Goal: Task Accomplishment & Management: Use online tool/utility

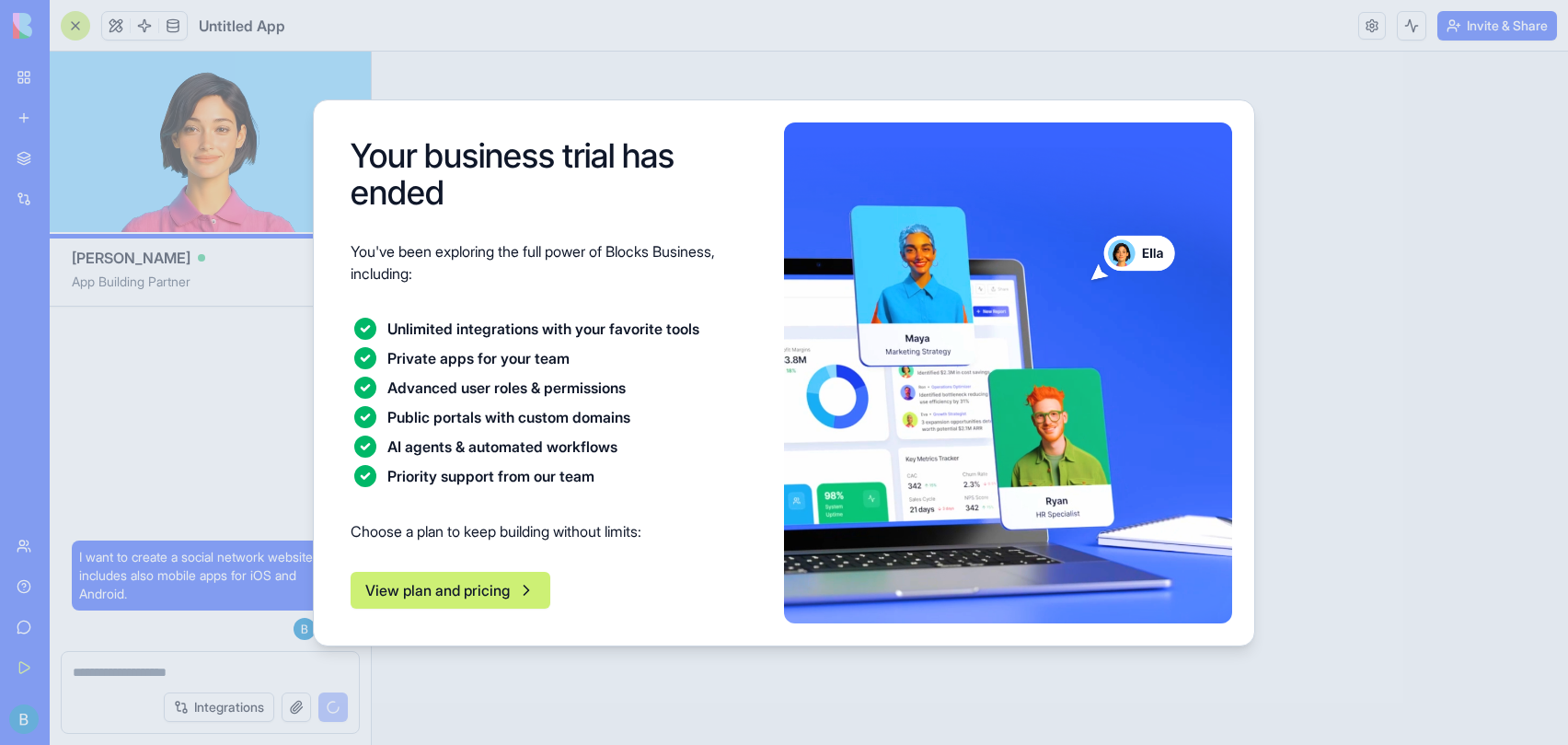
click at [1341, 216] on div at bounding box center [784, 372] width 1568 height 745
click at [527, 635] on div "Your business trial has ended You've been exploring the full power of Blocks Bu…" at bounding box center [784, 372] width 942 height 547
click at [580, 520] on p "Choose a plan to keep building without limits:" at bounding box center [556, 531] width 412 height 23
click at [545, 571] on div "Your business trial has ended You've been exploring the full power of Blocks Bu…" at bounding box center [556, 372] width 441 height 501
click at [517, 600] on button "View plan and pricing" at bounding box center [450, 589] width 200 height 37
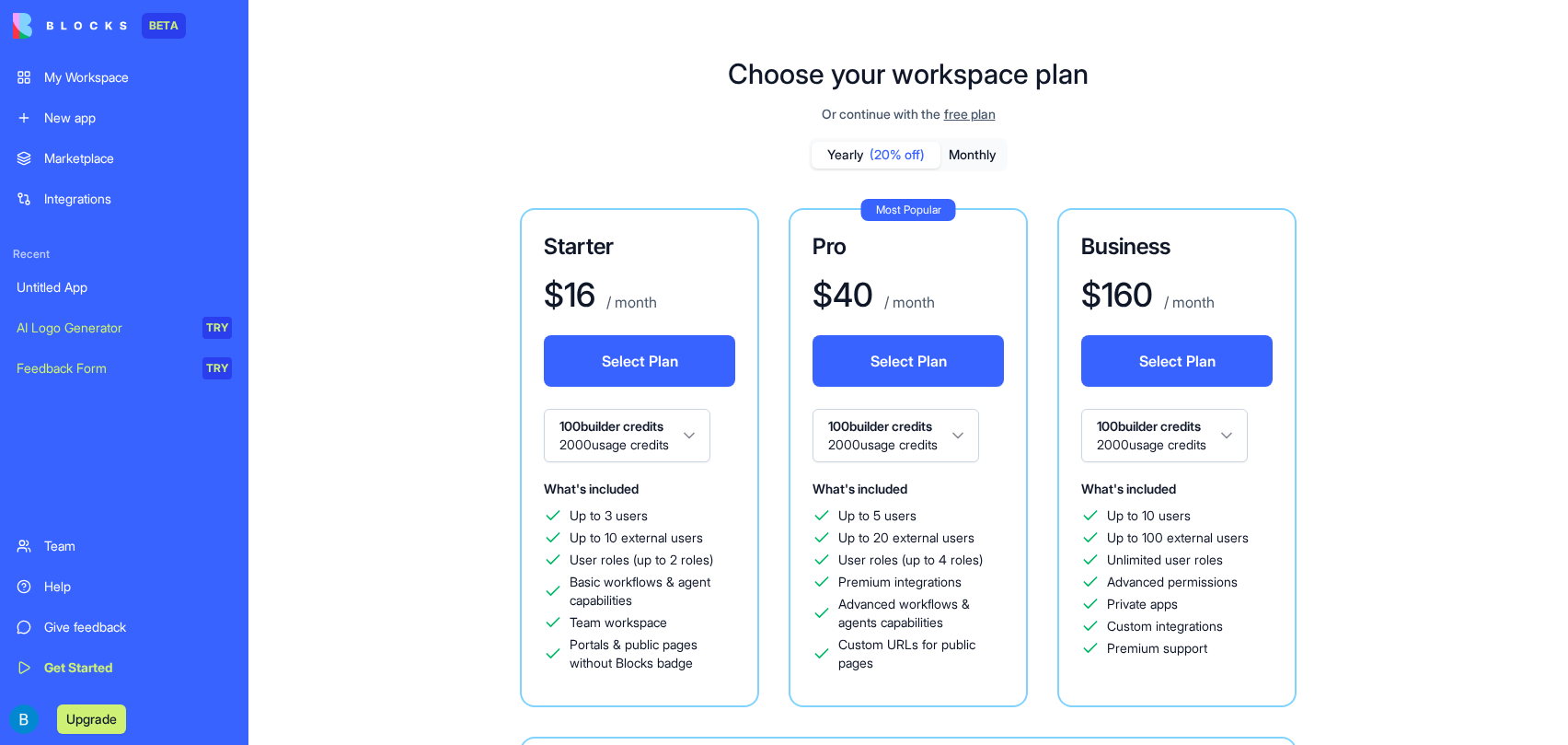
click at [104, 83] on div "My Workspace" at bounding box center [138, 78] width 188 height 19
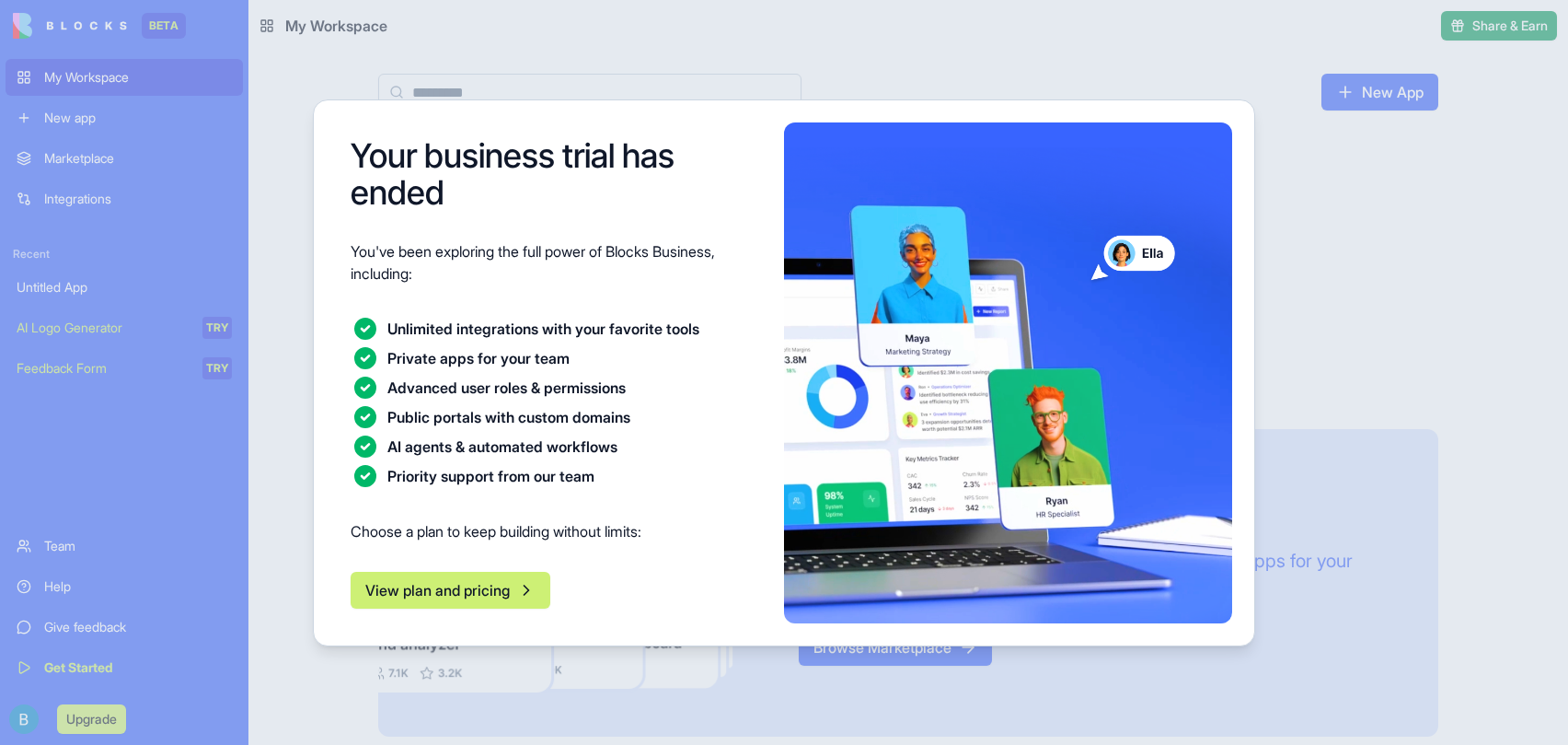
drag, startPoint x: 218, startPoint y: 88, endPoint x: 229, endPoint y: 92, distance: 11.7
click at [218, 89] on div at bounding box center [784, 372] width 1568 height 745
click at [117, 113] on div at bounding box center [784, 372] width 1568 height 745
drag, startPoint x: 540, startPoint y: 156, endPoint x: 549, endPoint y: 144, distance: 15.0
click at [540, 155] on h1 "Your business trial has ended" at bounding box center [556, 174] width 412 height 73
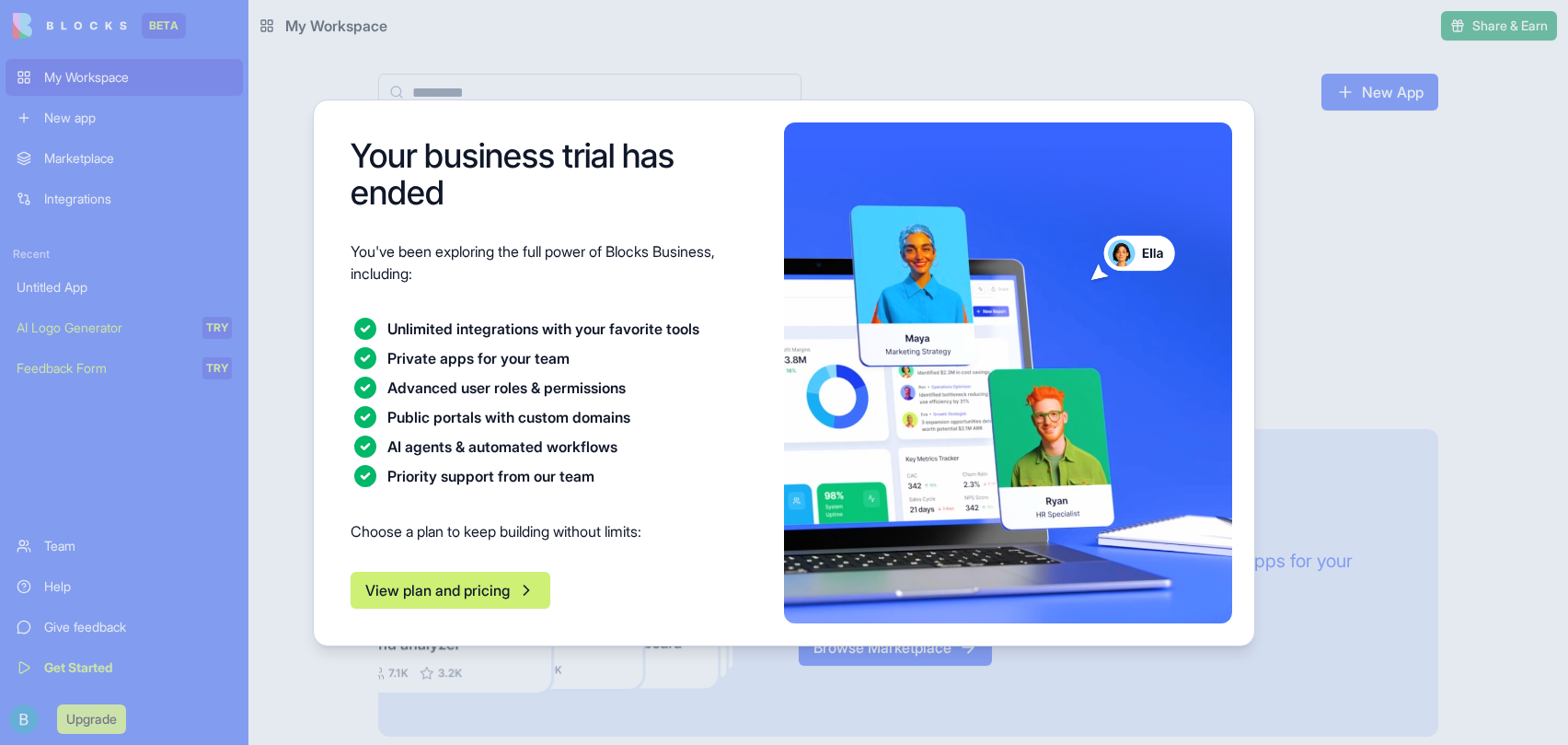
drag, startPoint x: 872, startPoint y: 53, endPoint x: 871, endPoint y: 80, distance: 27.0
click at [872, 53] on div at bounding box center [784, 372] width 1568 height 745
click at [509, 602] on button "View plan and pricing" at bounding box center [450, 589] width 200 height 37
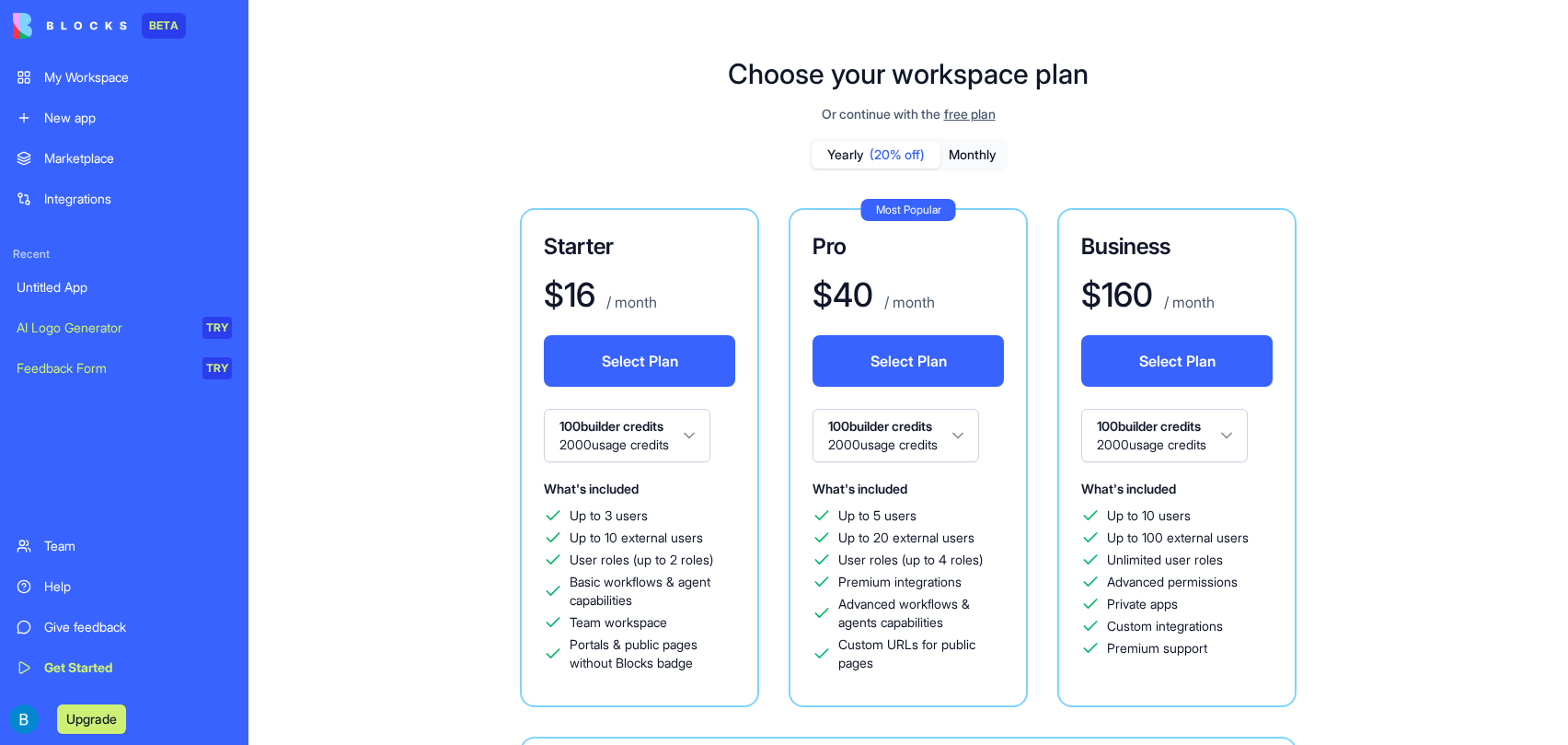
click at [76, 336] on div "AI Logo Generator" at bounding box center [103, 327] width 173 height 19
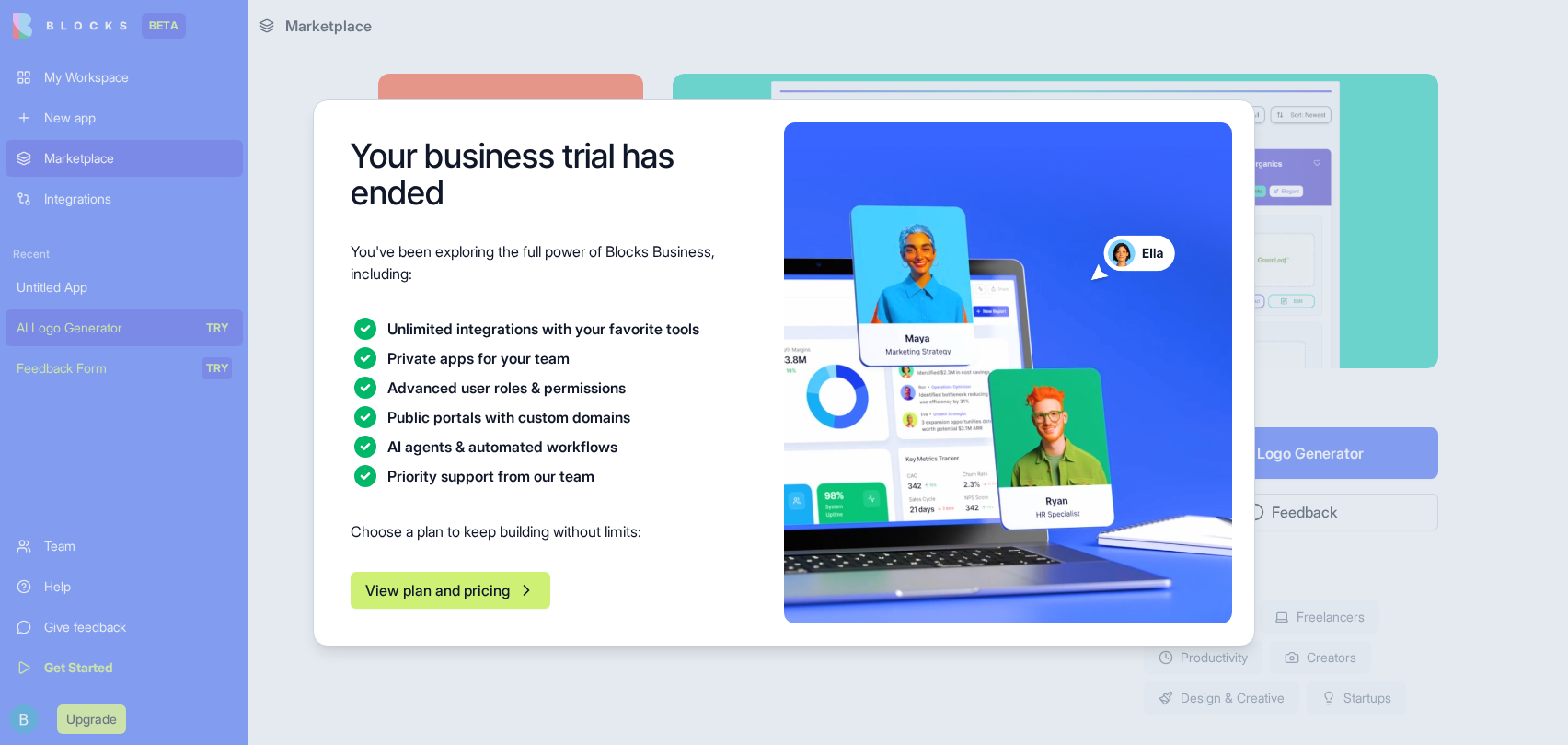
click at [219, 325] on div at bounding box center [784, 372] width 1568 height 745
click at [447, 578] on button "View plan and pricing" at bounding box center [450, 589] width 200 height 37
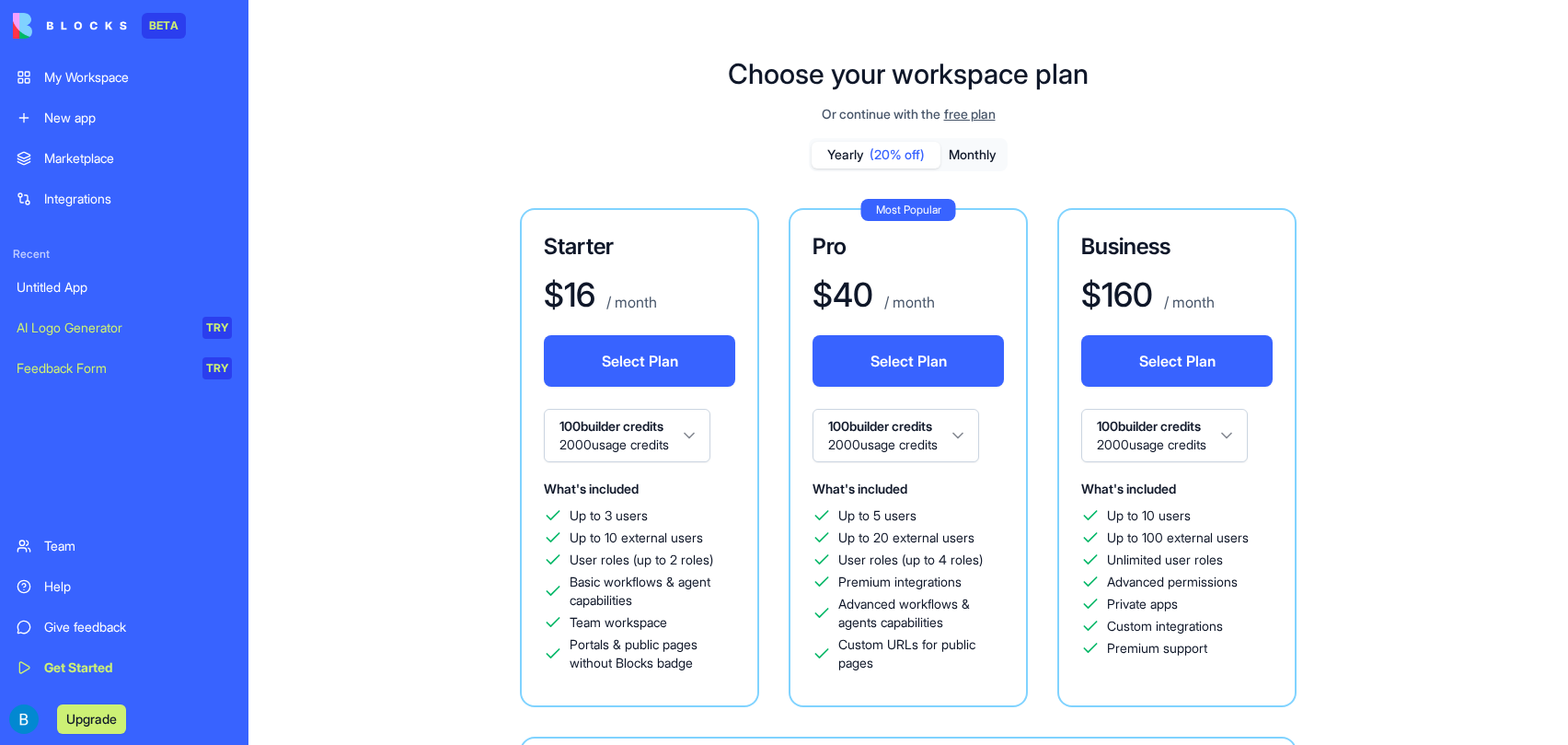
click at [83, 120] on div "New app" at bounding box center [138, 118] width 188 height 19
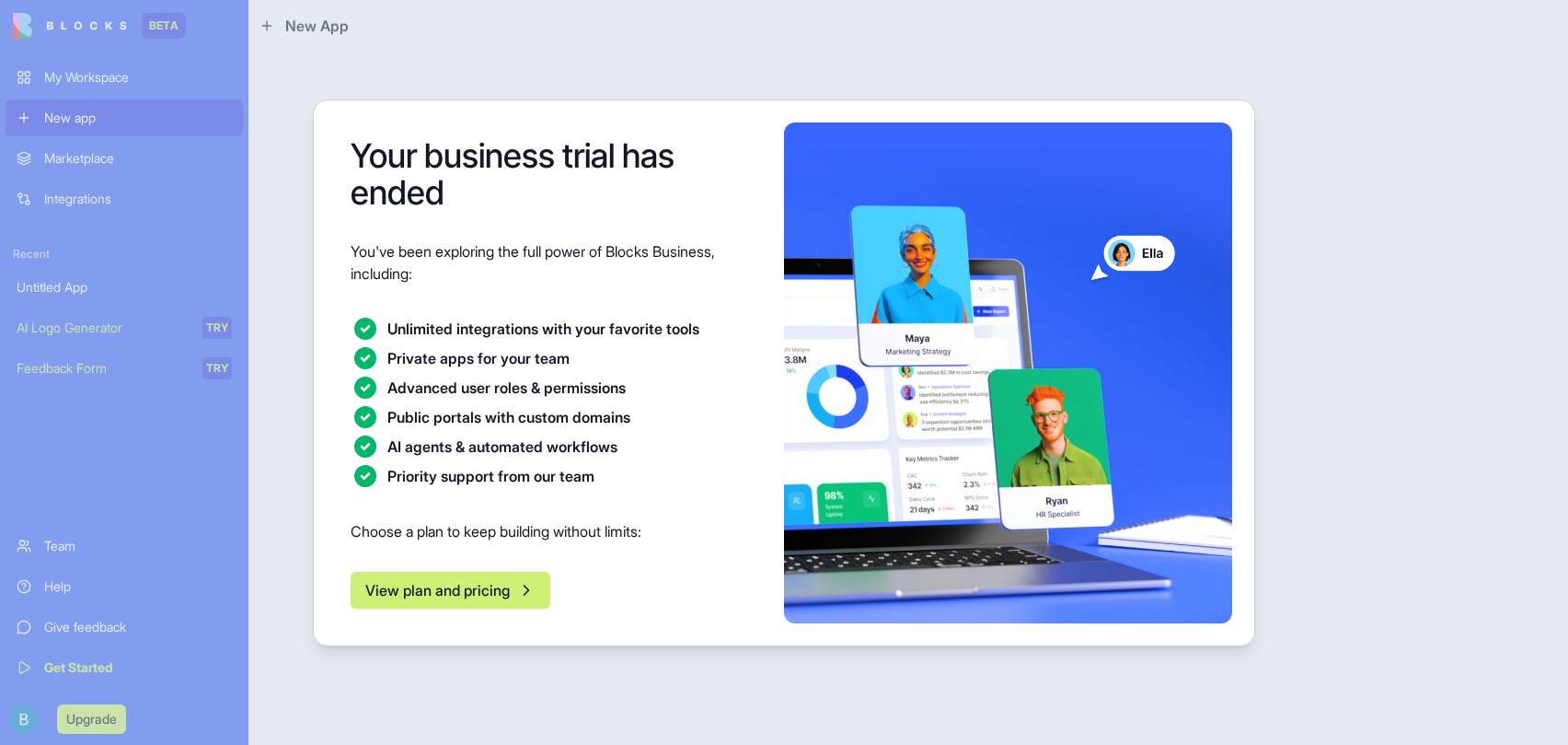
click at [406, 603] on button "View plan and pricing" at bounding box center [450, 589] width 200 height 37
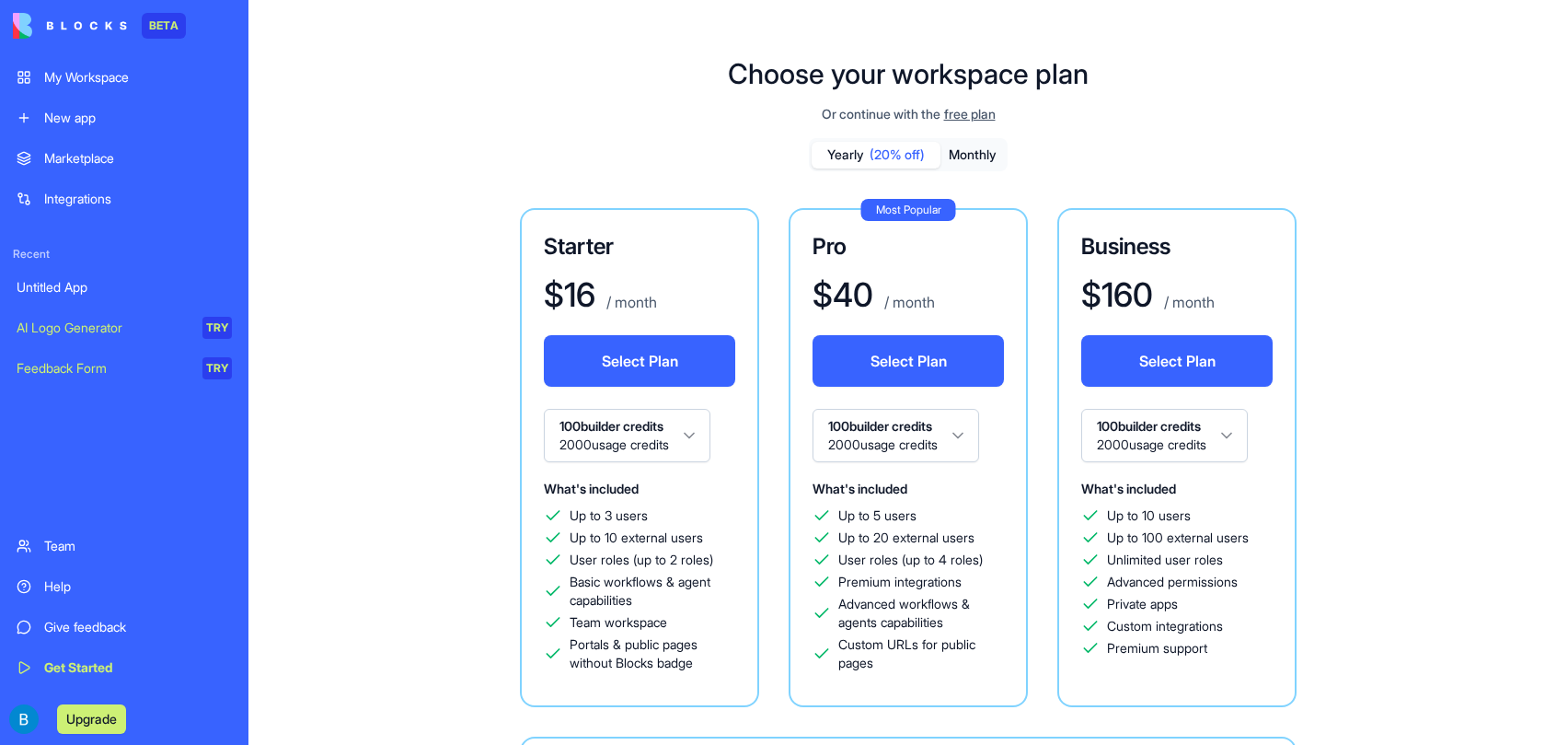
click at [174, 677] on link "Get Started" at bounding box center [124, 667] width 237 height 37
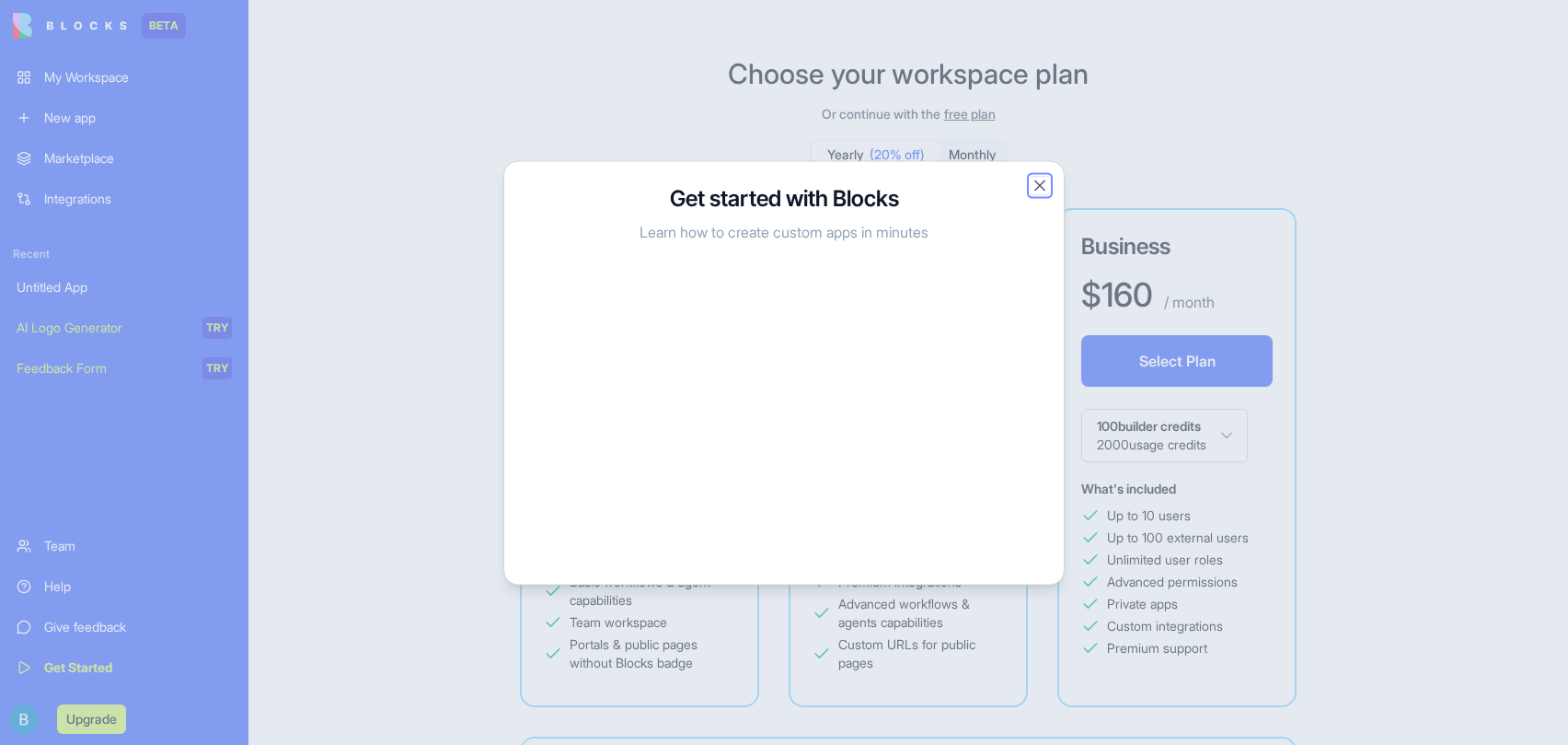
click at [1042, 188] on button "Close" at bounding box center [1040, 185] width 19 height 19
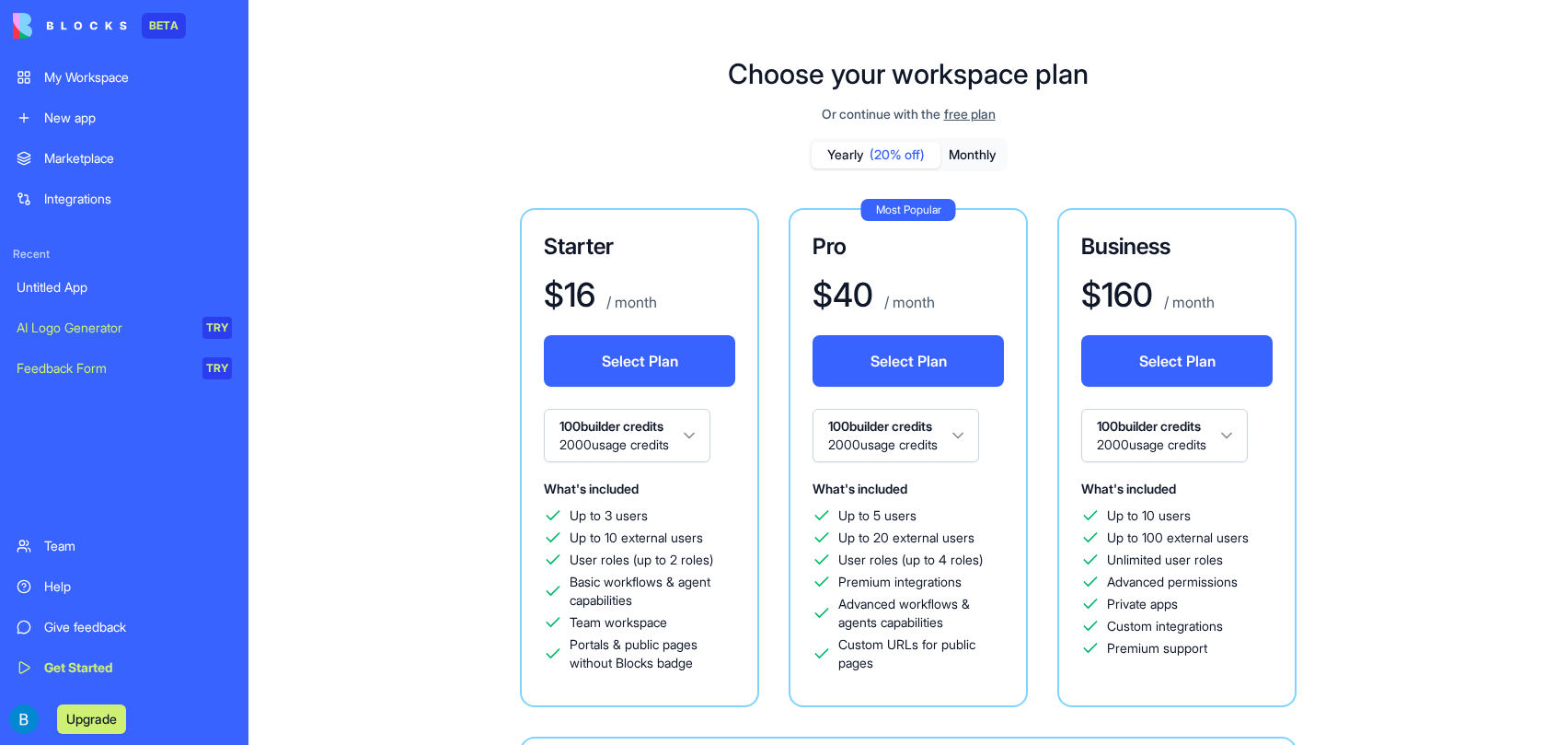
click at [127, 79] on div "My Workspace" at bounding box center [138, 78] width 188 height 19
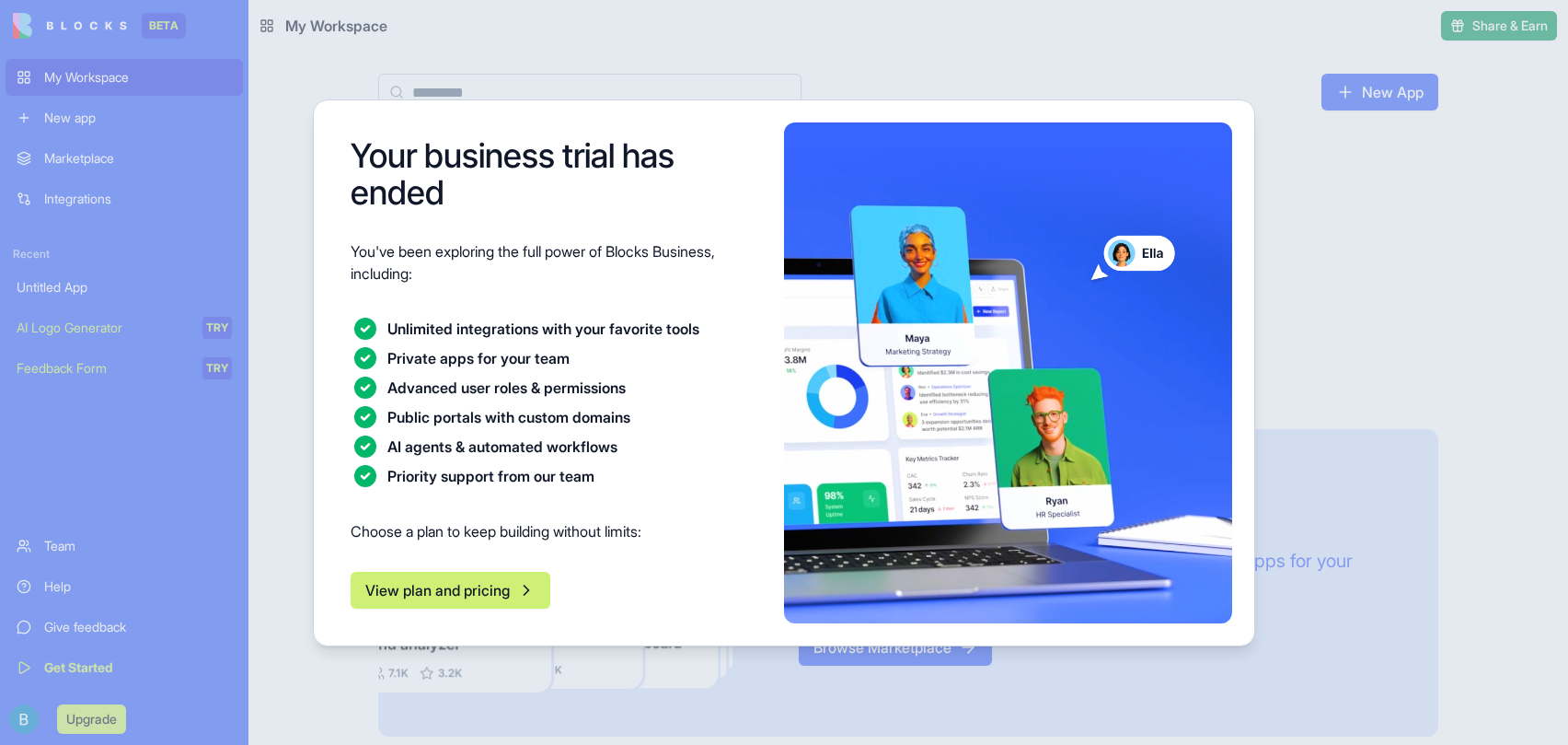
click at [527, 596] on button "View plan and pricing" at bounding box center [450, 589] width 200 height 37
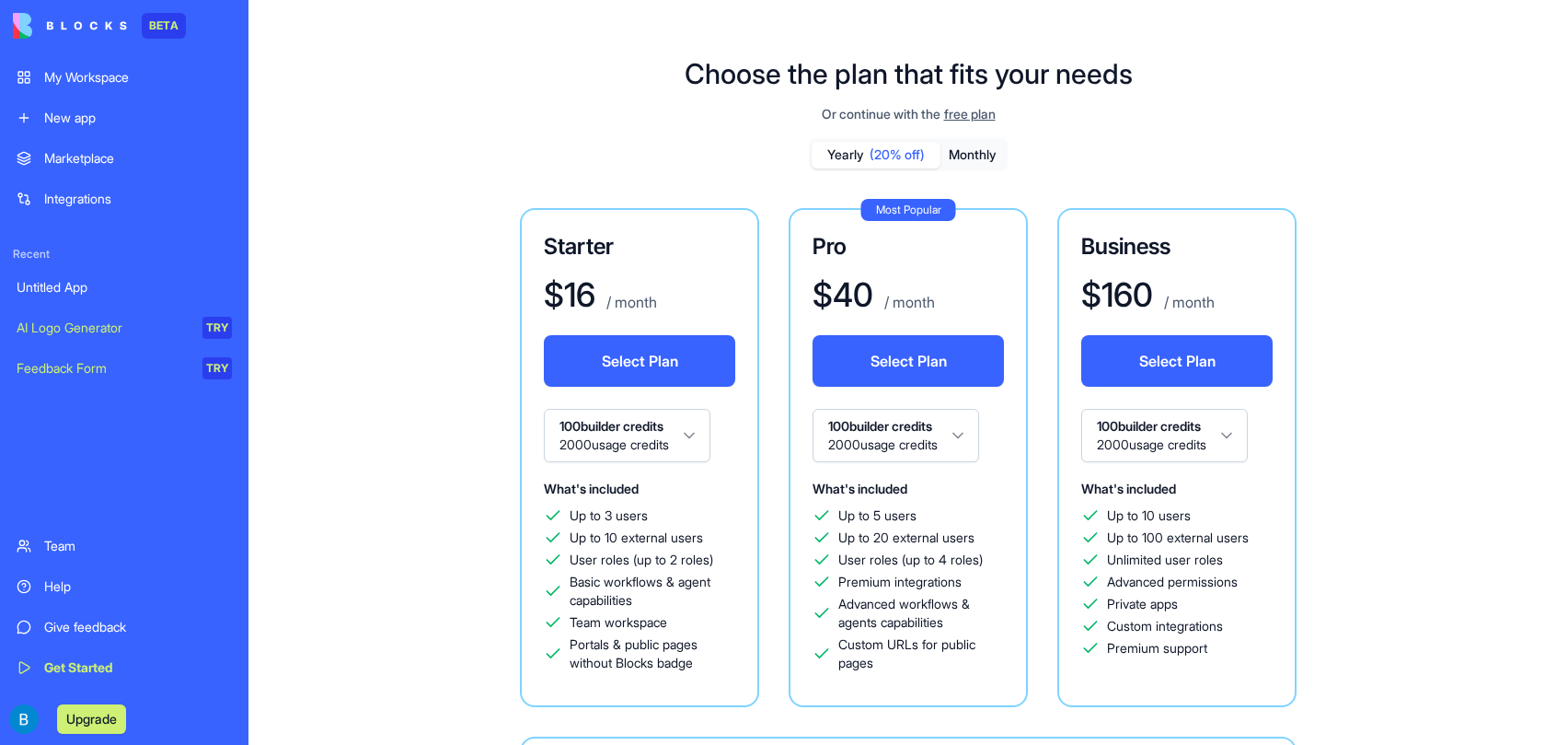
click at [968, 114] on span "free plan" at bounding box center [970, 114] width 52 height 19
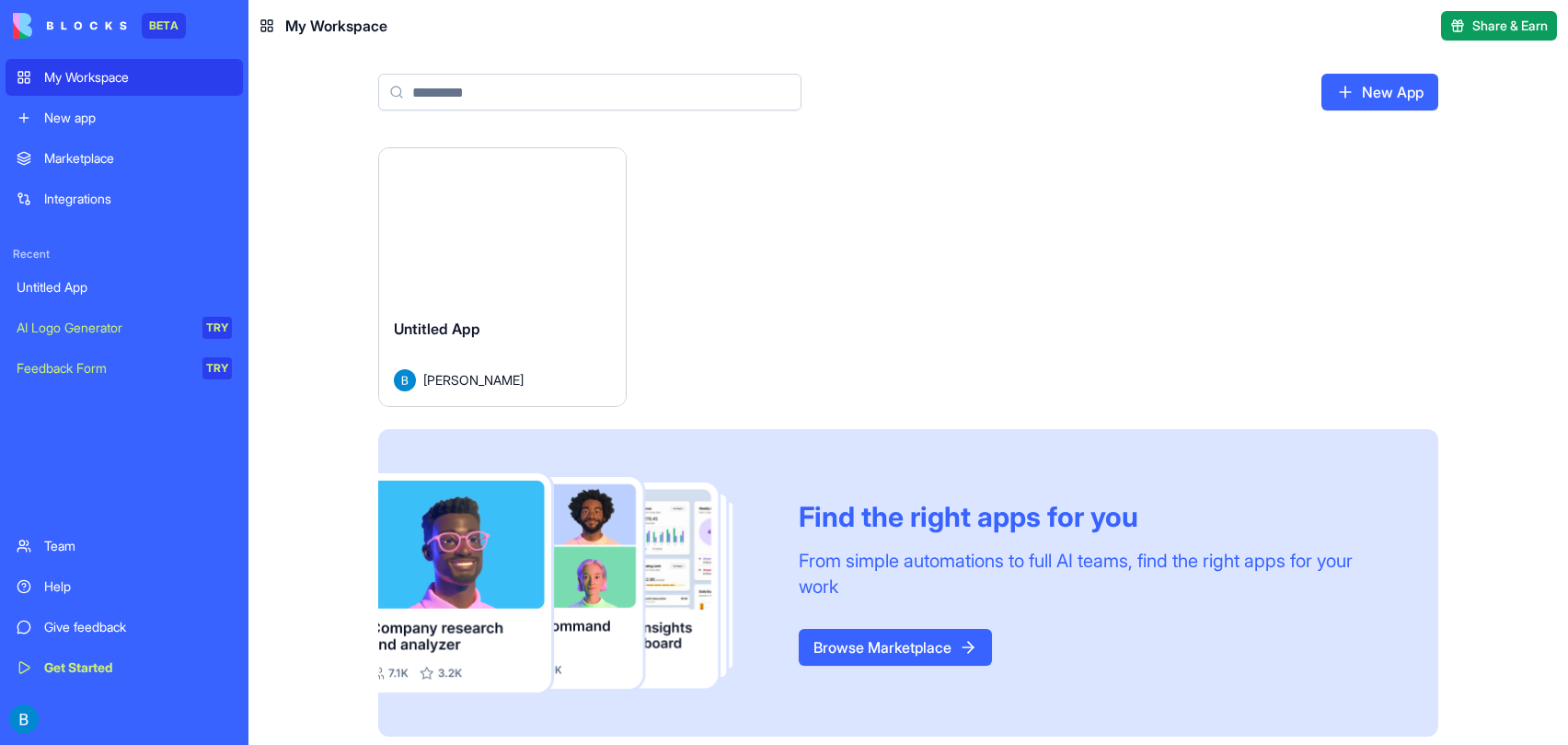
click at [104, 341] on link "AI Logo Generator TRY" at bounding box center [124, 327] width 237 height 37
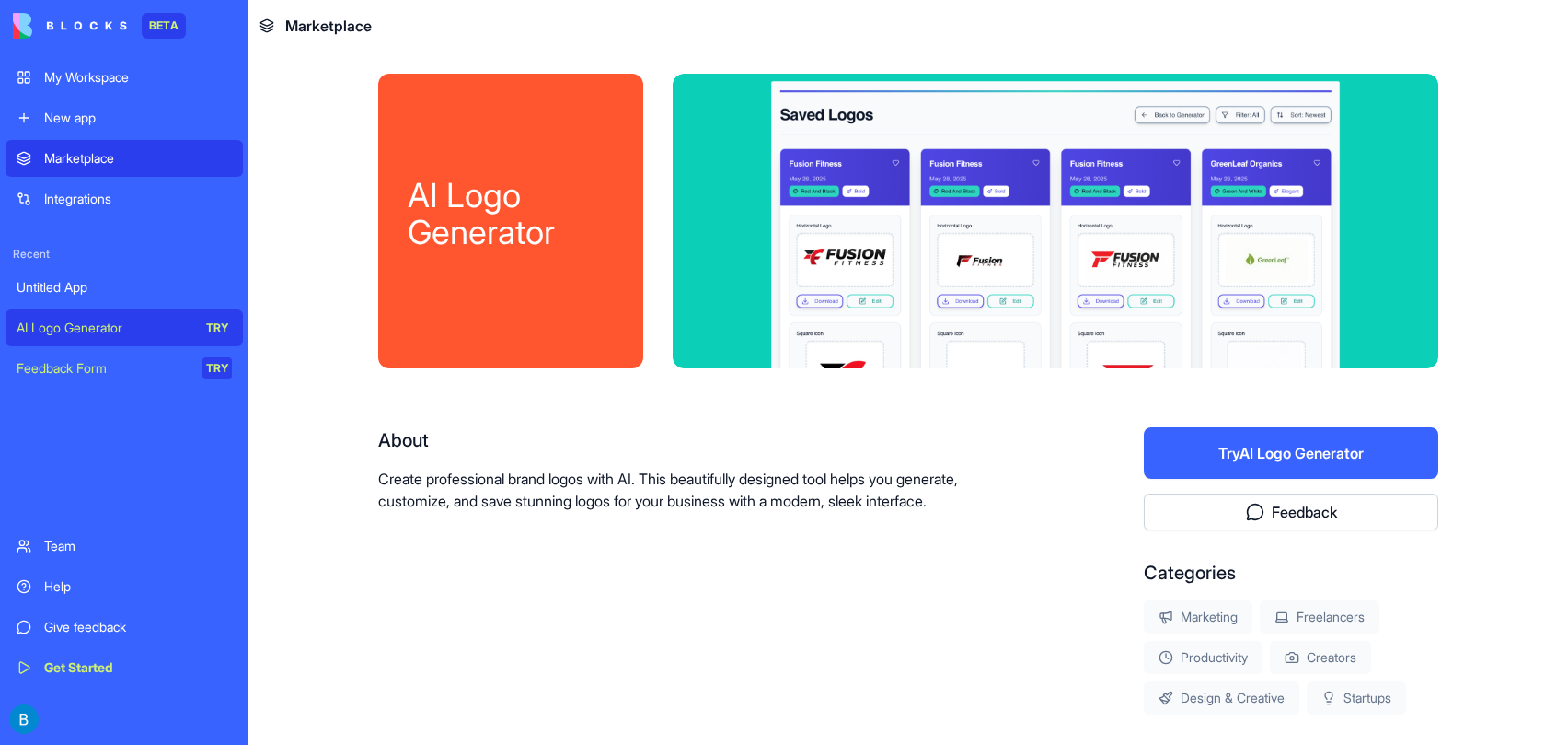
click at [103, 119] on div "New app" at bounding box center [138, 118] width 188 height 19
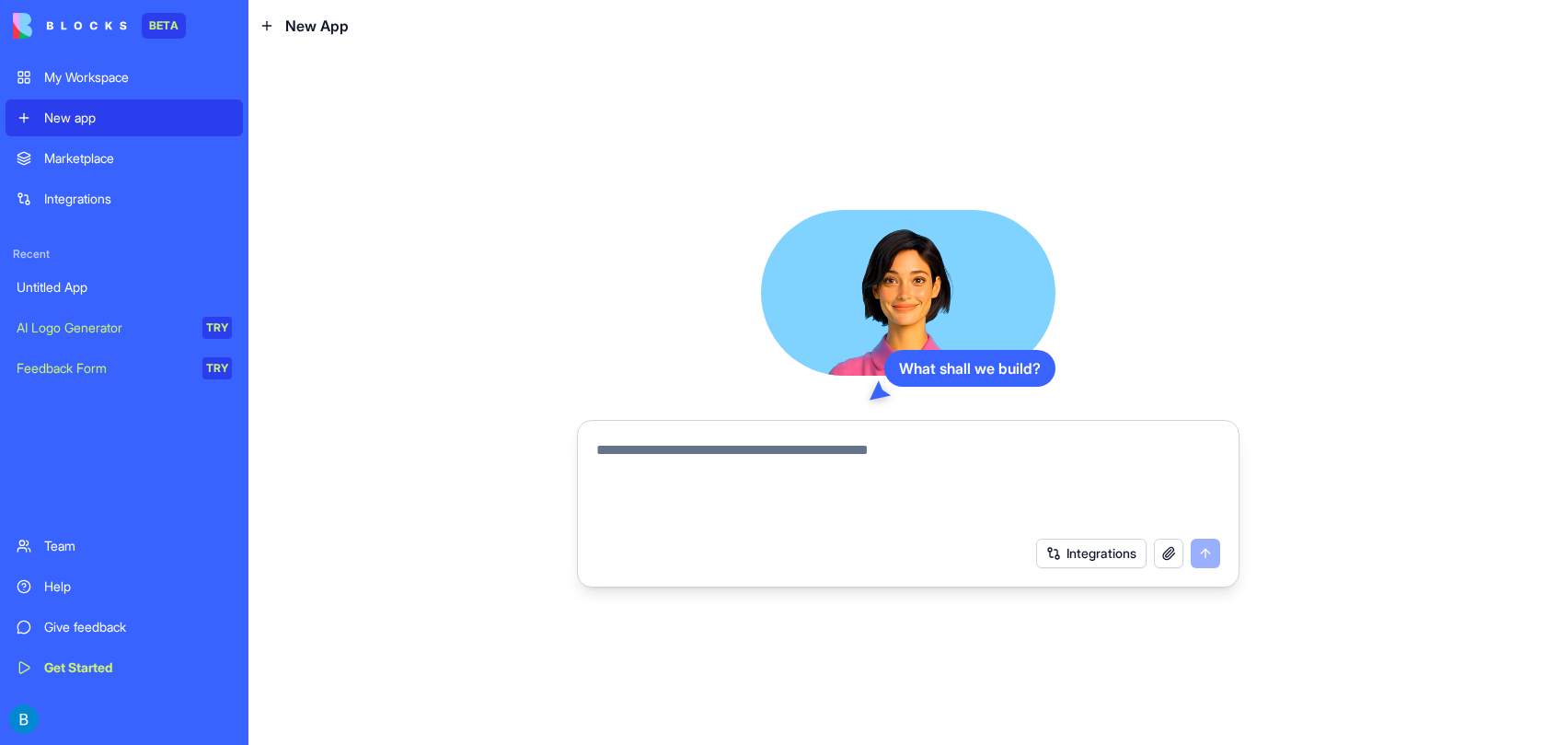
click at [756, 458] on textarea at bounding box center [908, 483] width 624 height 88
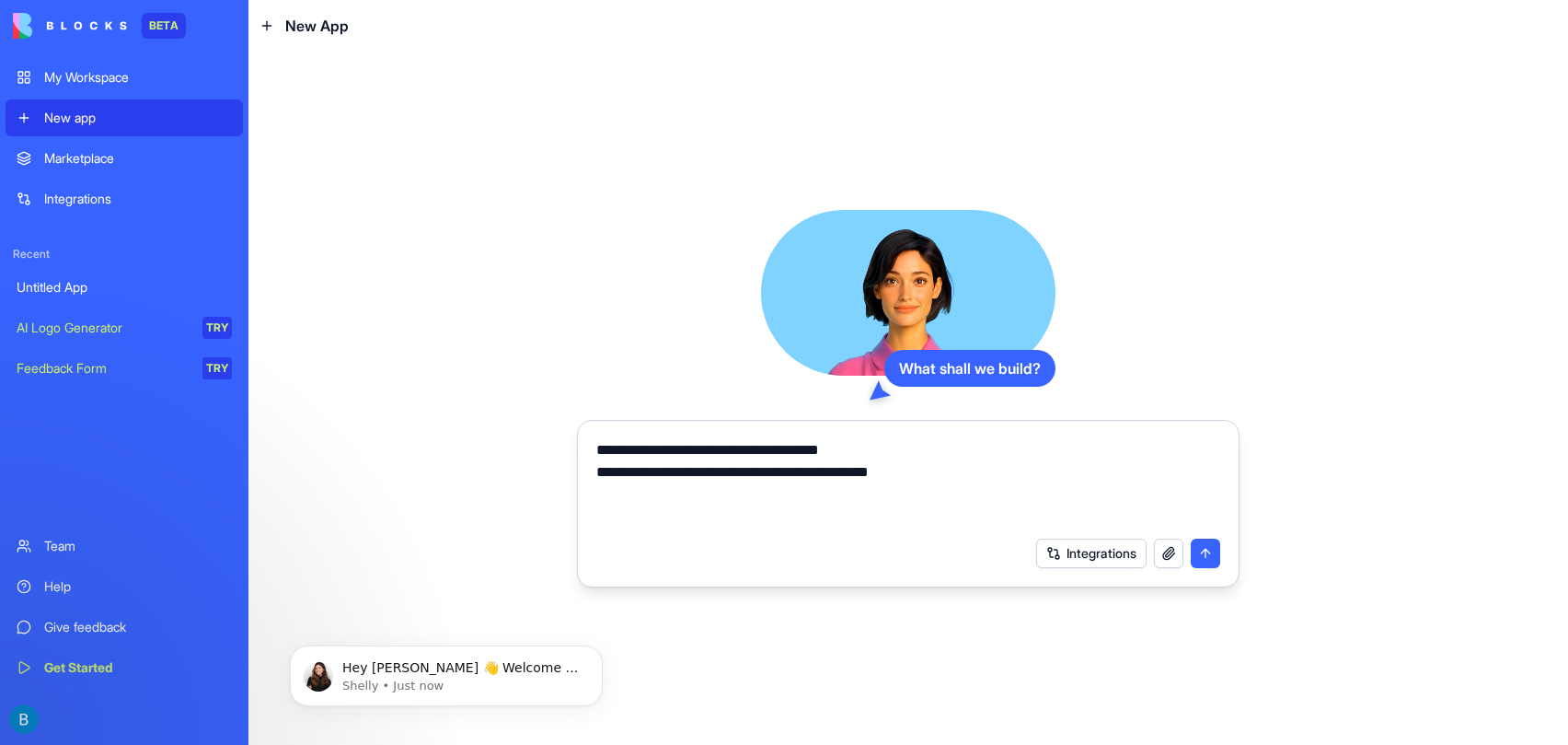
click at [946, 477] on textarea "**********" at bounding box center [908, 483] width 624 height 88
type textarea "**********"
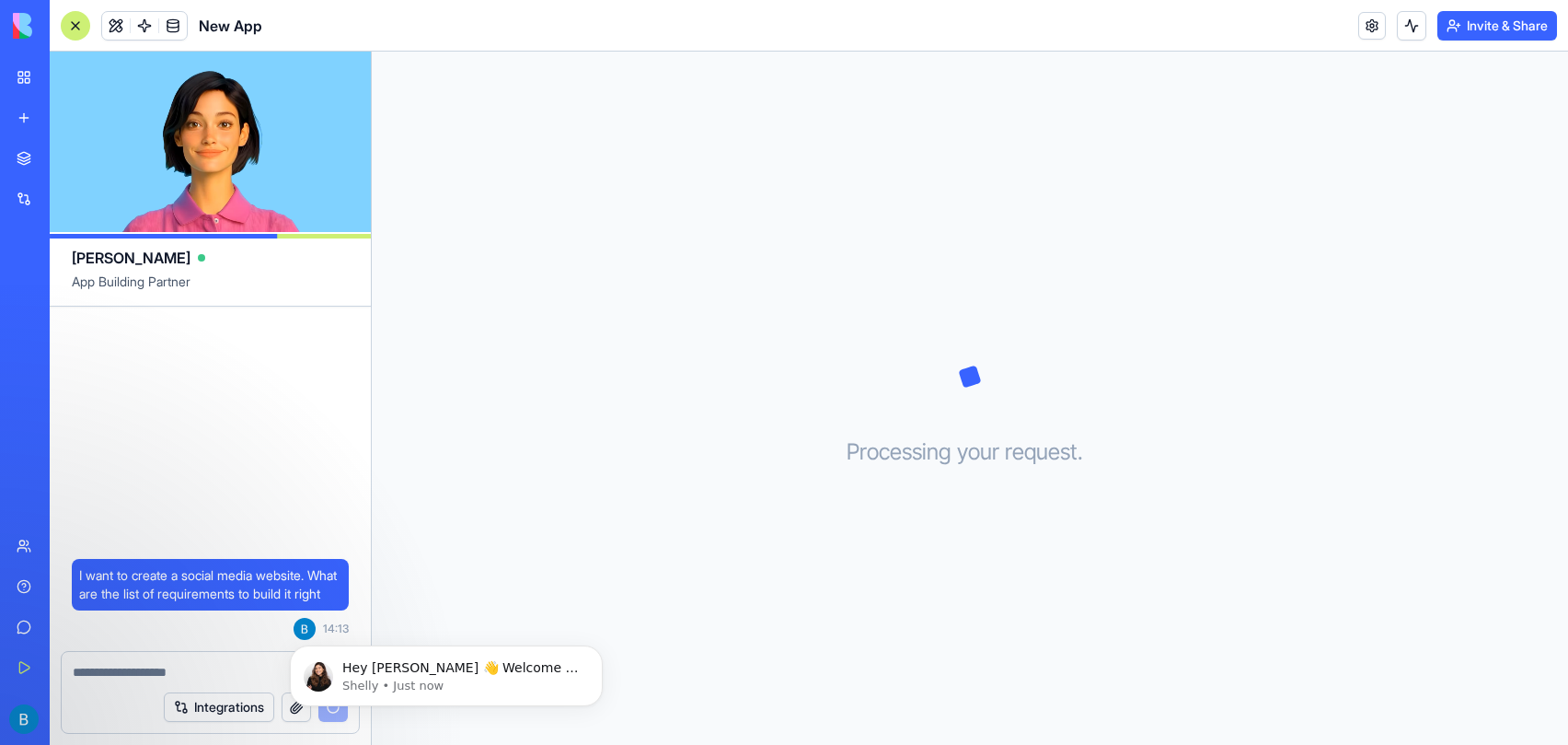
click at [509, 607] on div "Hey Ben 👋 Welcome to Blocks 🙌 I'm here if you have any questions! Shelly • Just…" at bounding box center [445, 590] width 339 height 230
click at [597, 648] on icon "Dismiss notification" at bounding box center [597, 650] width 10 height 10
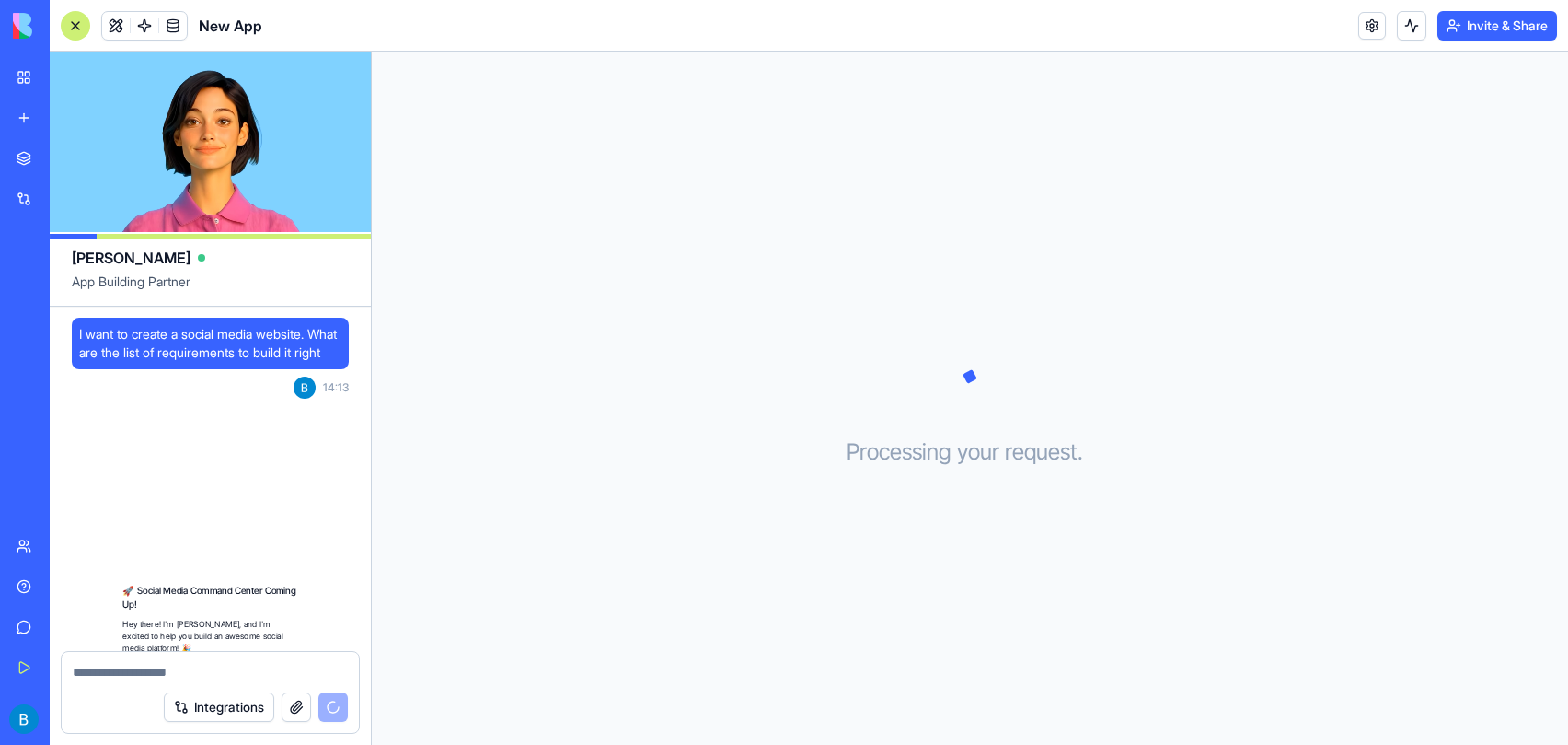
scroll to position [753, 0]
